Goal: Navigation & Orientation: Find specific page/section

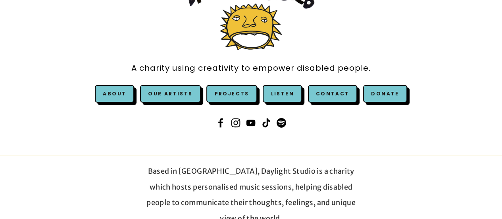
scroll to position [79, 0]
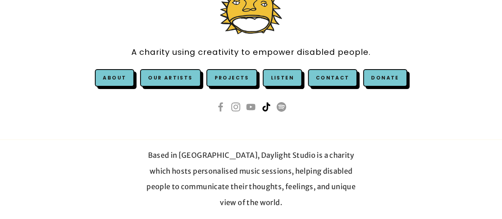
click at [266, 109] on use at bounding box center [266, 106] width 19 height 19
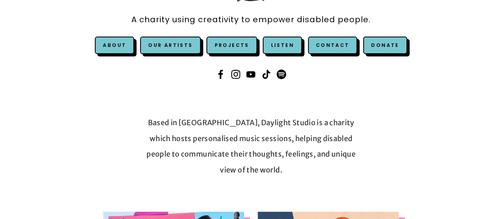
scroll to position [111, 0]
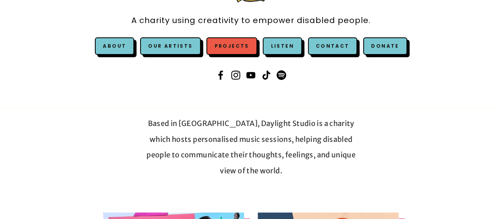
click at [239, 41] on link "Projects" at bounding box center [231, 45] width 50 height 17
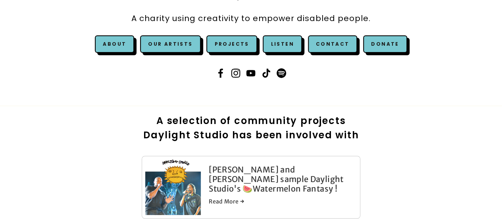
scroll to position [111, 0]
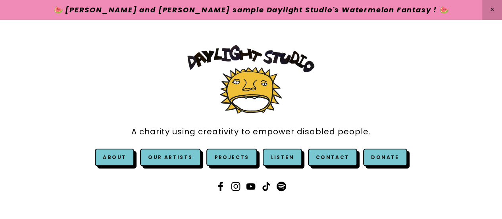
scroll to position [111, 0]
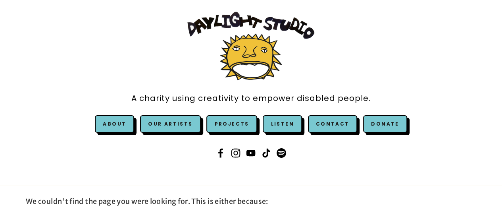
scroll to position [32, 0]
